Goal: Find specific page/section: Find specific page/section

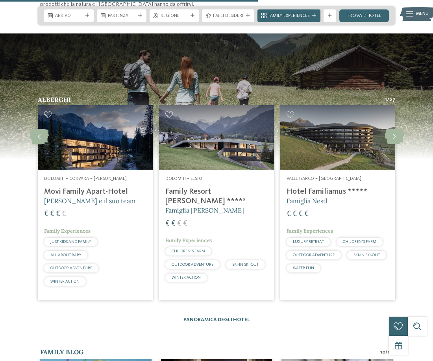
scroll to position [1062, 0]
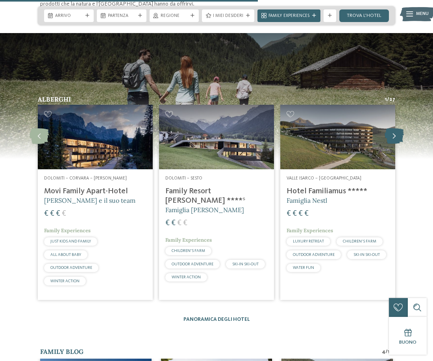
click at [398, 129] on icon at bounding box center [393, 136] width 19 height 16
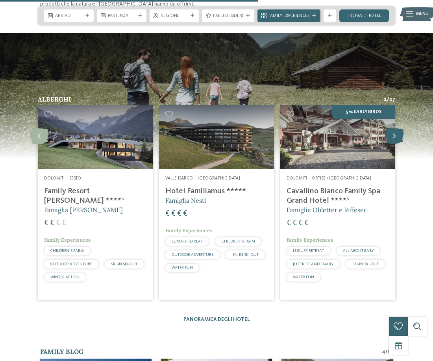
click at [398, 129] on icon at bounding box center [393, 136] width 19 height 16
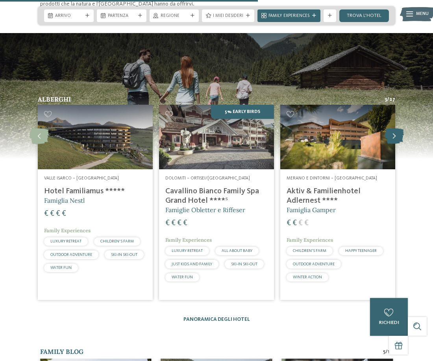
click at [398, 129] on icon at bounding box center [393, 136] width 19 height 16
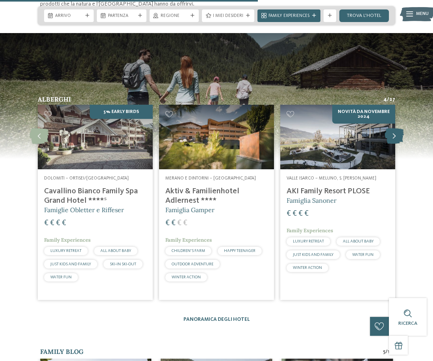
click at [398, 129] on icon at bounding box center [393, 136] width 19 height 16
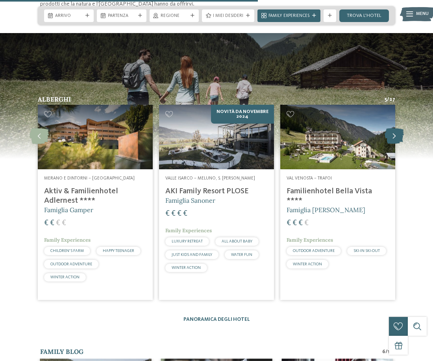
click at [398, 129] on icon at bounding box center [393, 136] width 19 height 16
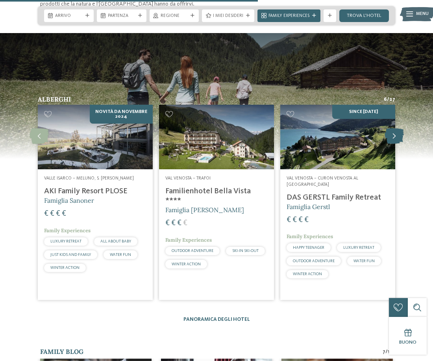
click at [398, 129] on icon at bounding box center [393, 136] width 19 height 16
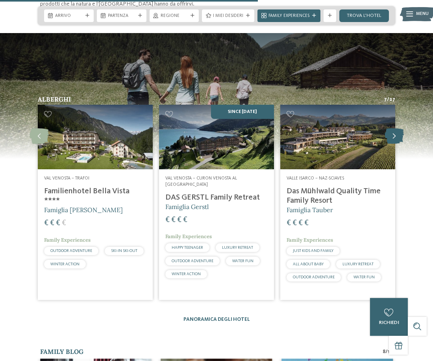
click at [398, 129] on icon at bounding box center [393, 136] width 19 height 16
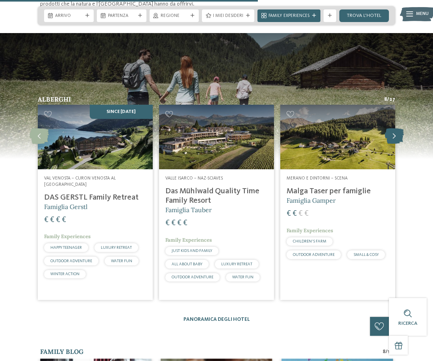
click at [398, 129] on icon at bounding box center [393, 136] width 19 height 16
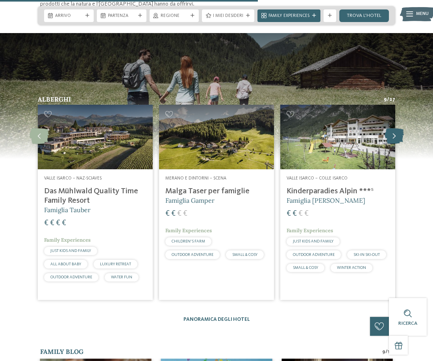
click at [398, 129] on icon at bounding box center [393, 136] width 19 height 16
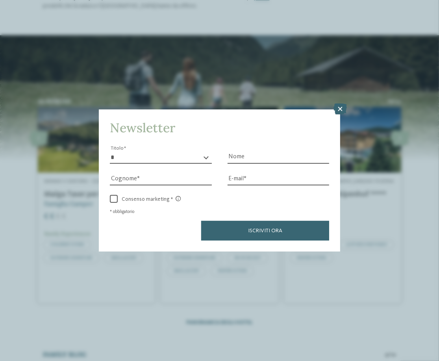
click at [341, 109] on icon at bounding box center [339, 108] width 13 height 11
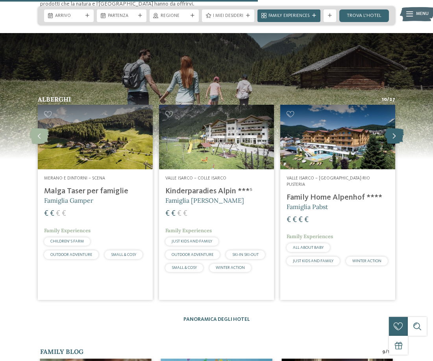
click at [393, 130] on icon at bounding box center [393, 136] width 19 height 16
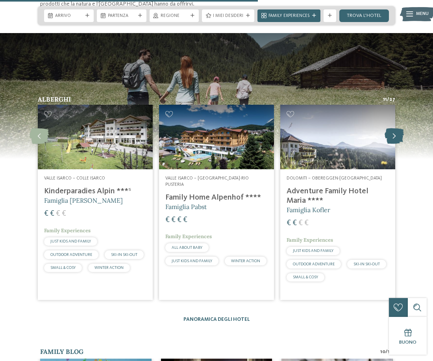
click at [393, 130] on icon at bounding box center [393, 136] width 19 height 16
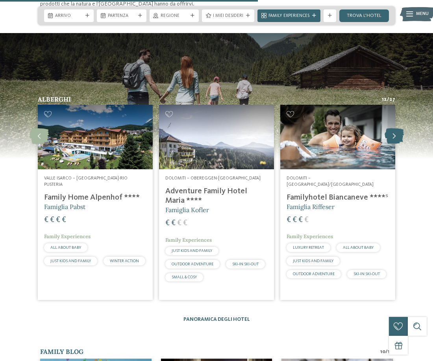
click at [393, 130] on icon at bounding box center [393, 136] width 19 height 16
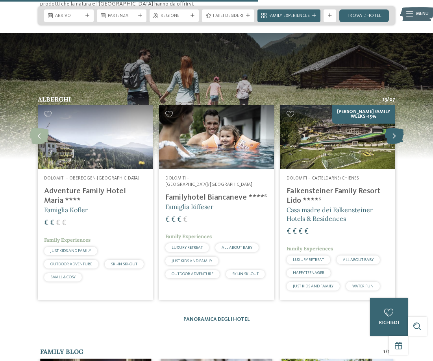
click at [393, 130] on icon at bounding box center [393, 136] width 19 height 16
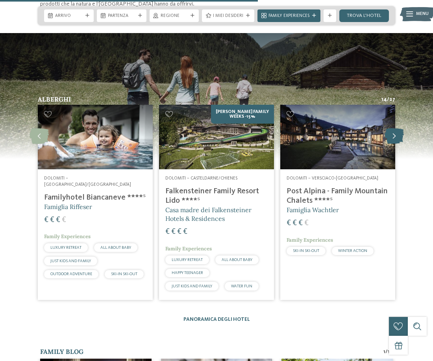
click at [393, 130] on icon at bounding box center [393, 136] width 19 height 16
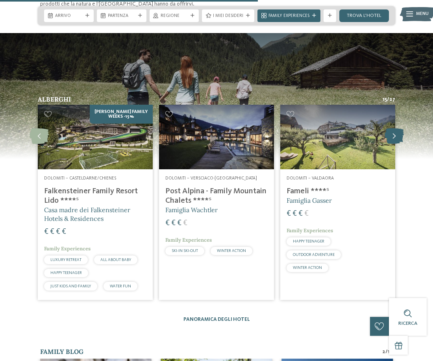
click at [393, 130] on icon at bounding box center [393, 136] width 19 height 16
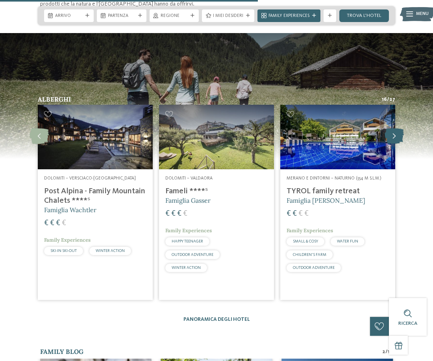
click at [393, 130] on icon at bounding box center [393, 136] width 19 height 16
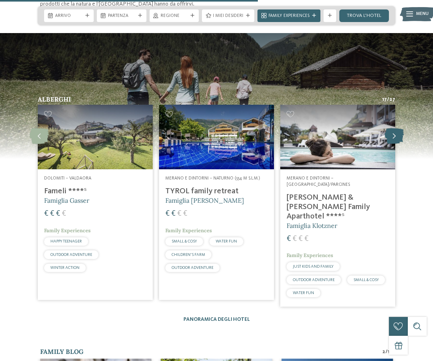
click at [393, 130] on icon at bounding box center [393, 136] width 19 height 16
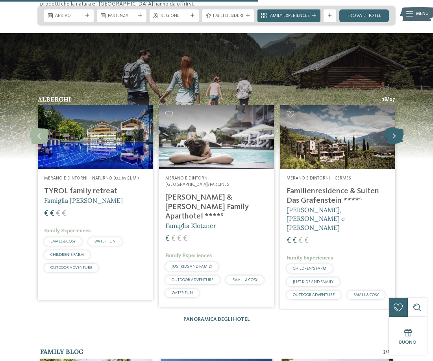
click at [393, 130] on icon at bounding box center [393, 136] width 19 height 16
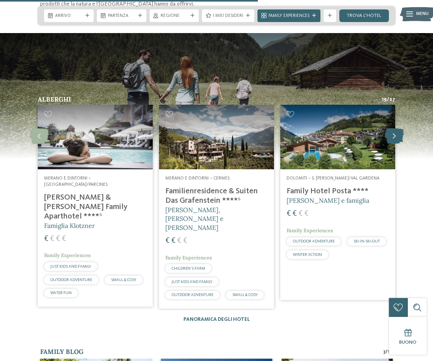
click at [393, 130] on icon at bounding box center [393, 136] width 19 height 16
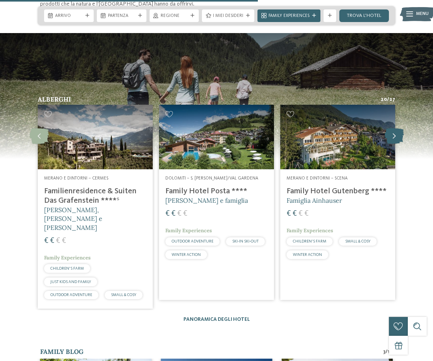
click at [393, 130] on icon at bounding box center [393, 136] width 19 height 16
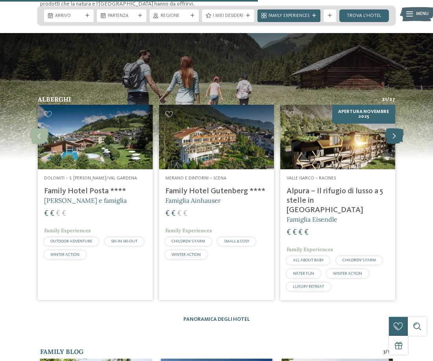
click at [393, 130] on icon at bounding box center [393, 136] width 19 height 16
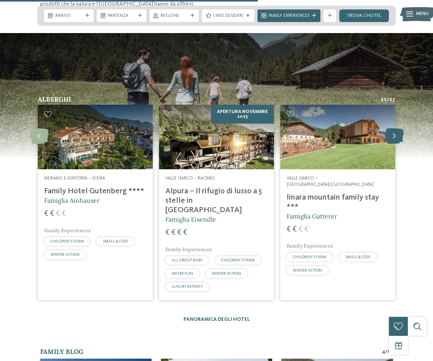
click at [393, 130] on icon at bounding box center [393, 136] width 19 height 16
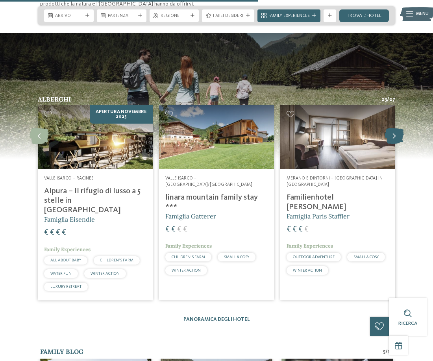
click at [393, 130] on icon at bounding box center [393, 136] width 19 height 16
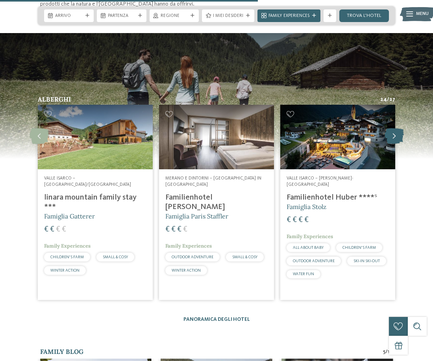
click at [393, 130] on icon at bounding box center [393, 136] width 19 height 16
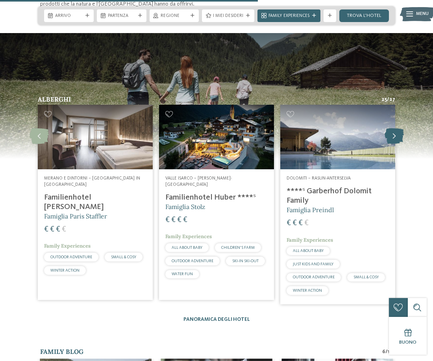
click at [393, 130] on icon at bounding box center [393, 136] width 19 height 16
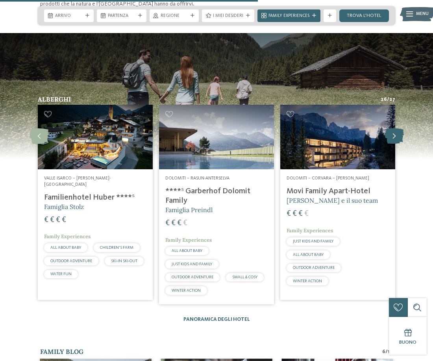
click at [393, 130] on icon at bounding box center [393, 136] width 19 height 16
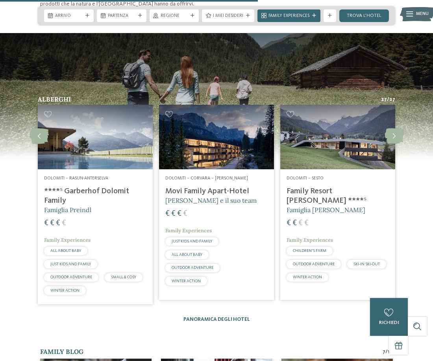
click at [210, 191] on h4 "Movi Family Apart-Hotel" at bounding box center [216, 190] width 102 height 9
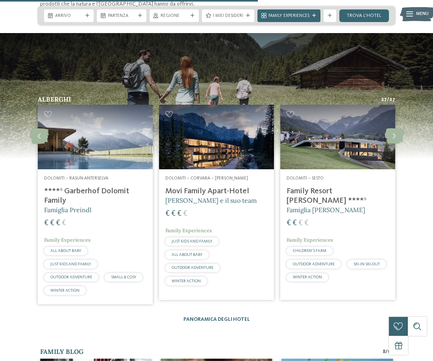
scroll to position [1060, 0]
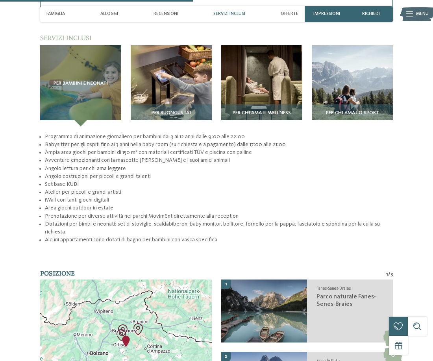
scroll to position [1023, 0]
